Goal: Book appointment/travel/reservation

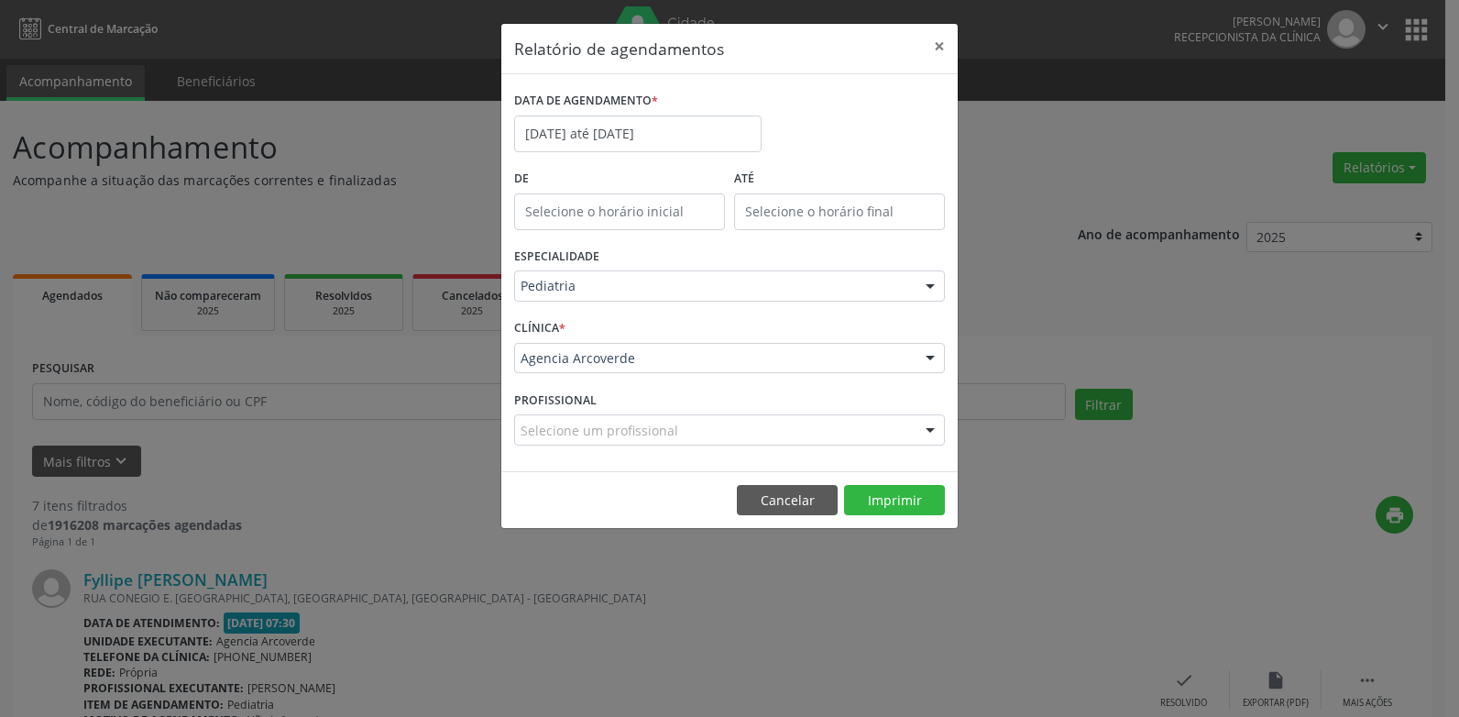
select select "8"
click at [620, 128] on input "[DATE] até [DATE]" at bounding box center [637, 133] width 247 height 37
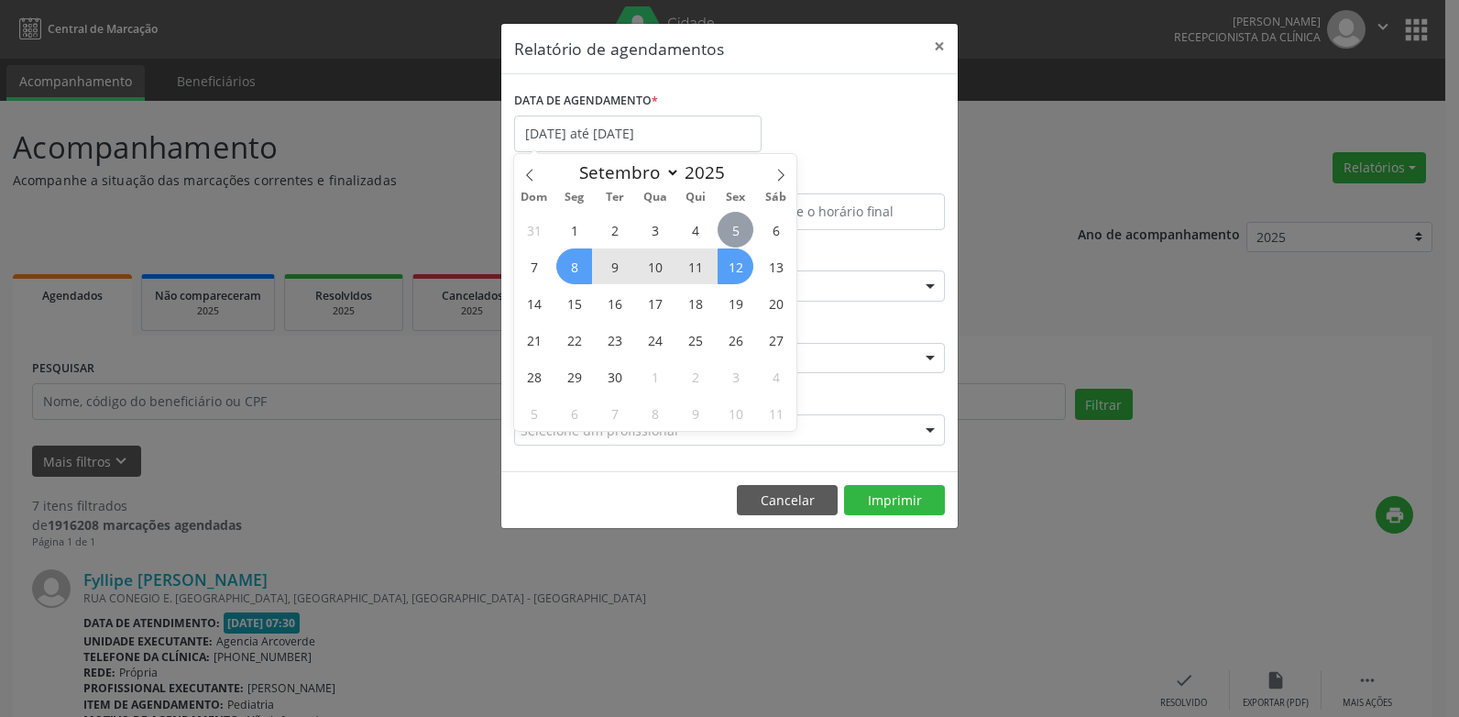
click at [735, 232] on span "5" at bounding box center [736, 230] width 36 height 36
type input "[DATE]"
click at [740, 220] on span "5" at bounding box center [736, 230] width 36 height 36
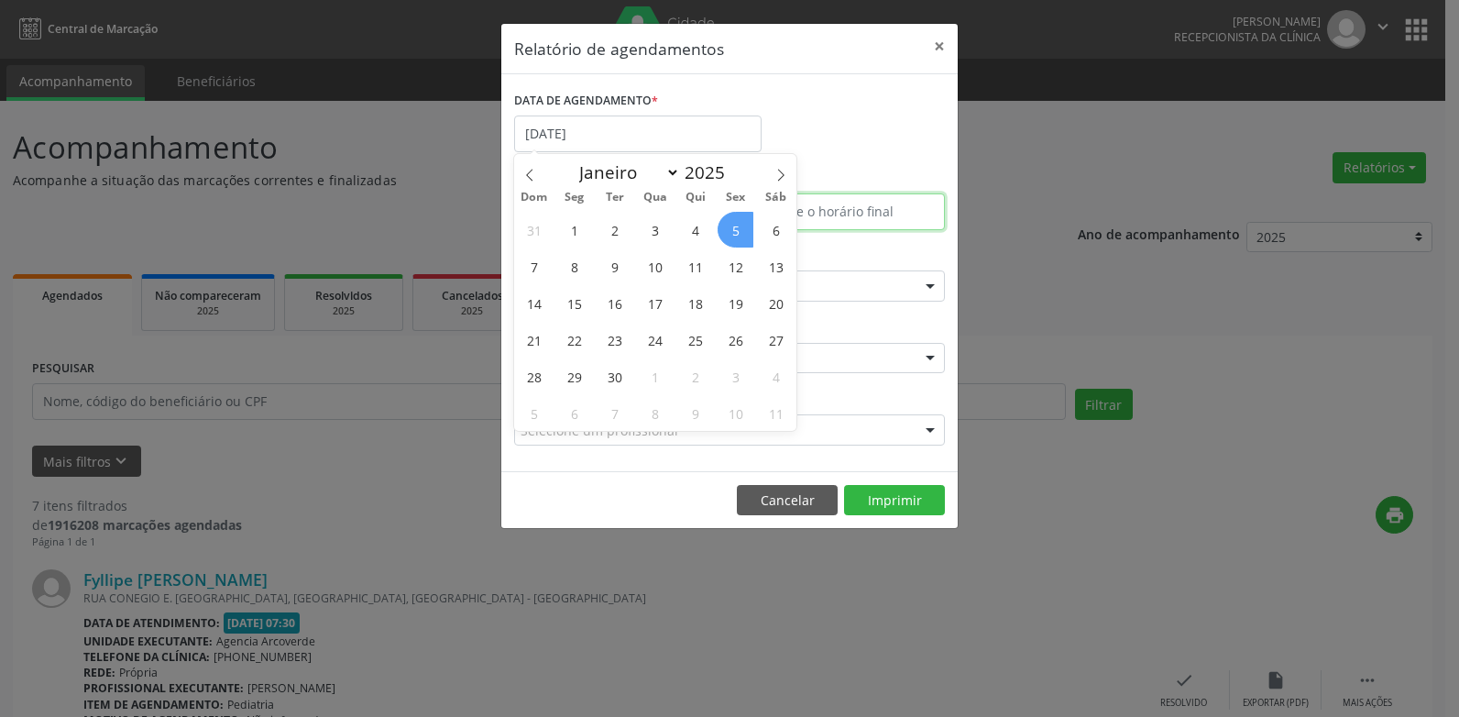
select select "8"
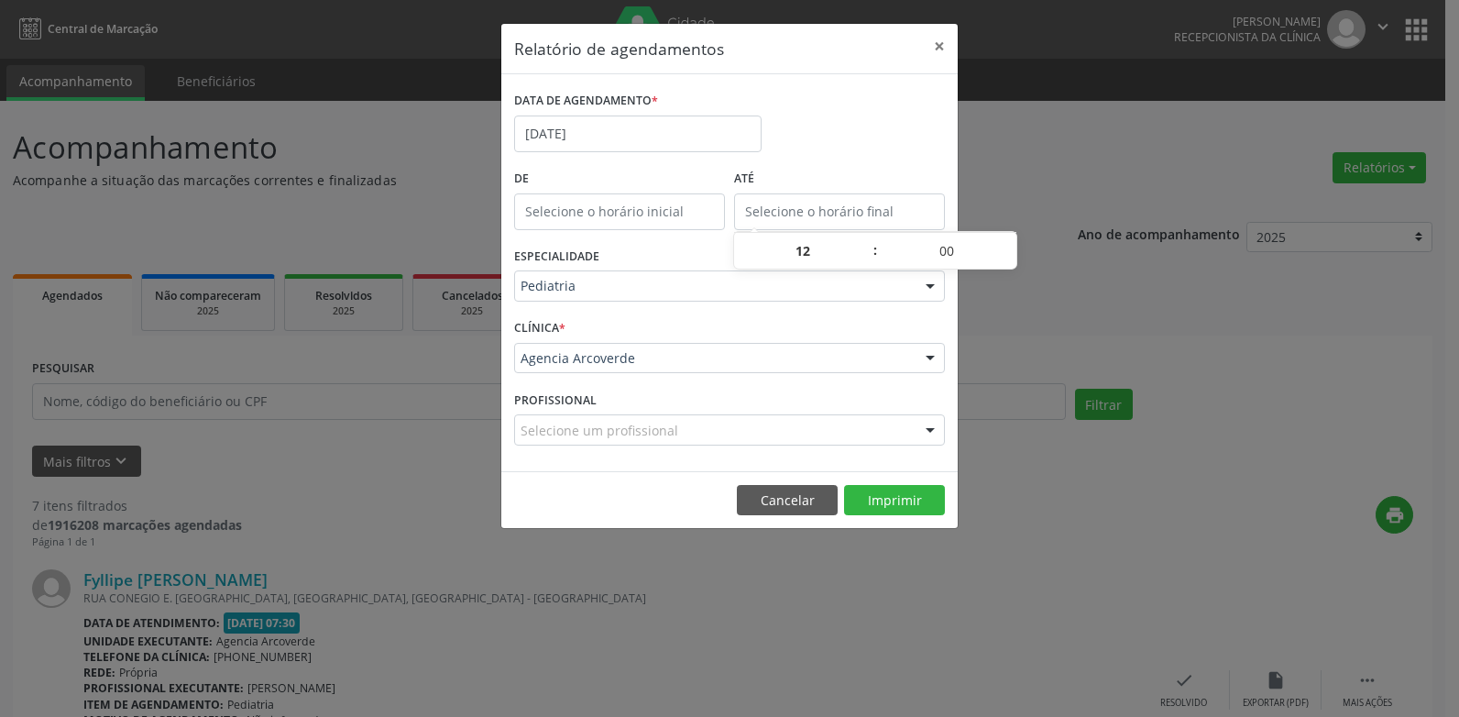
type input "12:00"
click at [740, 220] on input "12:00" at bounding box center [839, 211] width 211 height 37
click at [628, 135] on input "[DATE]" at bounding box center [637, 133] width 247 height 37
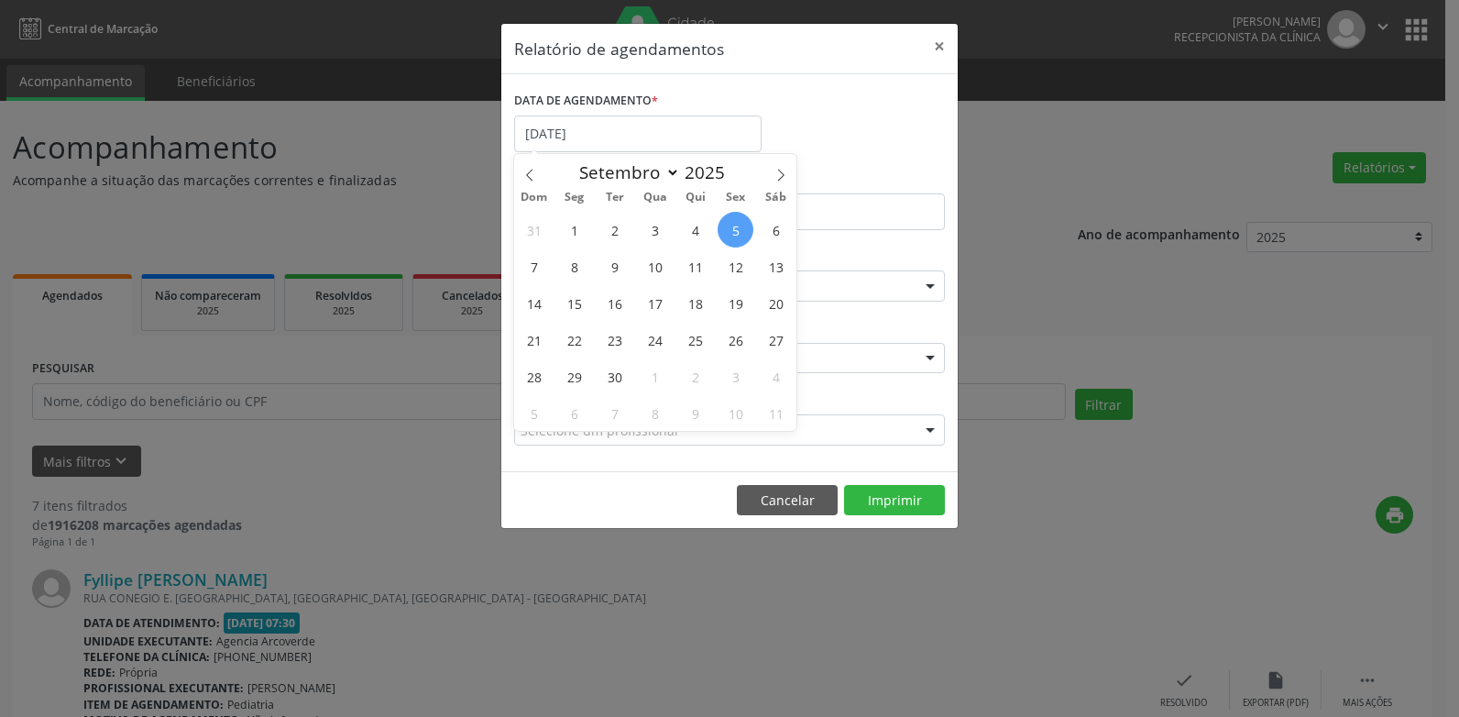
click at [726, 223] on span "5" at bounding box center [736, 230] width 36 height 36
type input "[DATE]"
click at [726, 223] on span "5" at bounding box center [736, 230] width 36 height 36
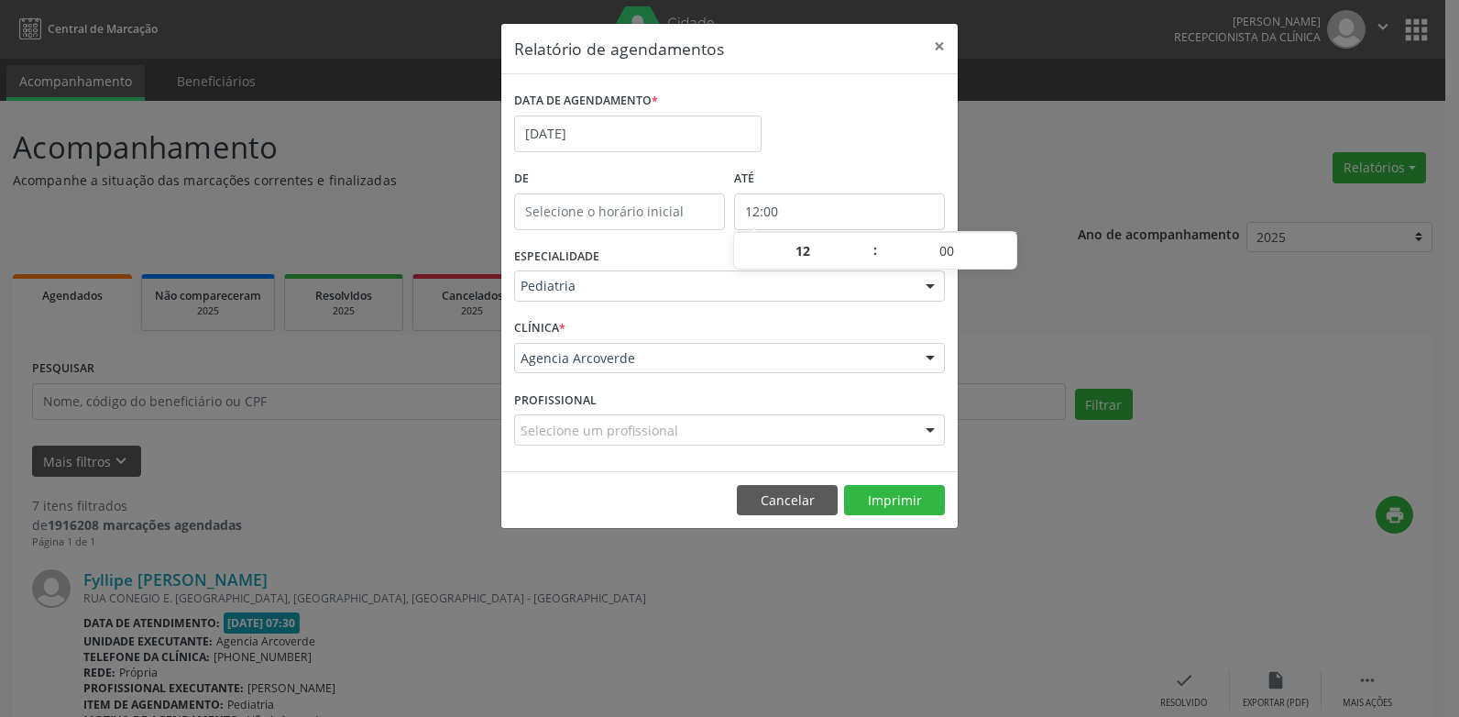
click at [798, 209] on input "12:00" at bounding box center [839, 211] width 211 height 37
click at [798, 156] on div "DATA DE AGENDAMENTO * [DATE]" at bounding box center [730, 126] width 440 height 78
click at [898, 494] on button "Imprimir" at bounding box center [894, 500] width 101 height 31
